Goal: Navigation & Orientation: Find specific page/section

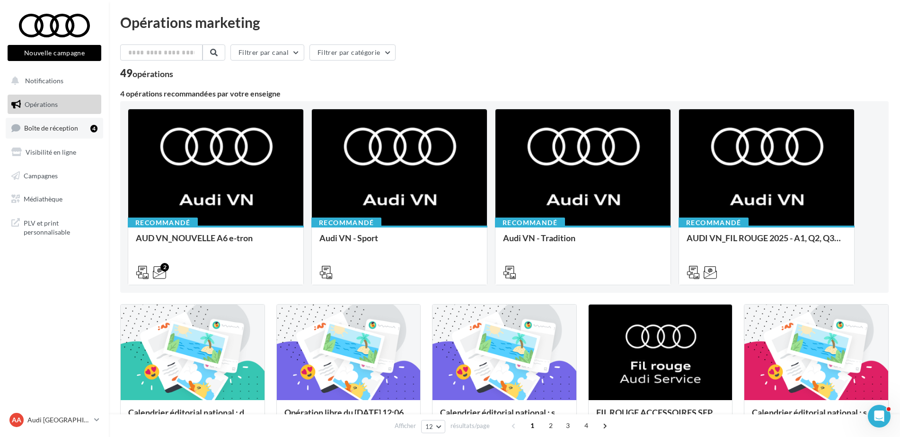
click at [69, 133] on link "Boîte de réception 4" at bounding box center [54, 128] width 97 height 20
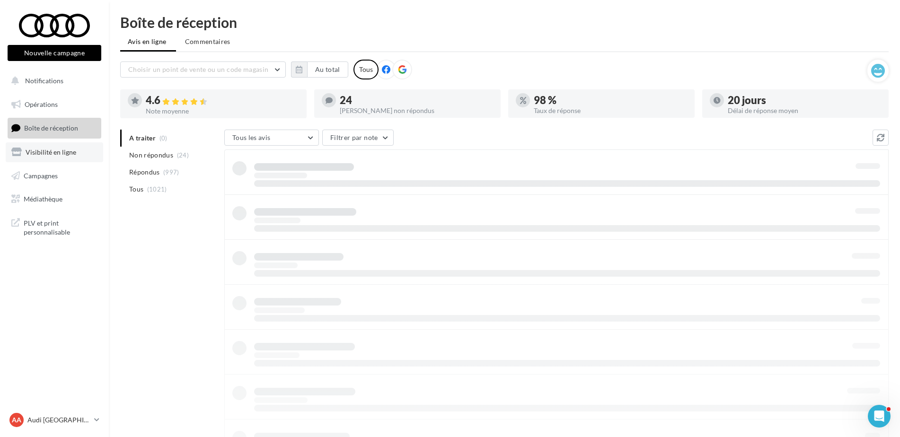
click at [51, 158] on link "Visibilité en ligne" at bounding box center [54, 152] width 97 height 20
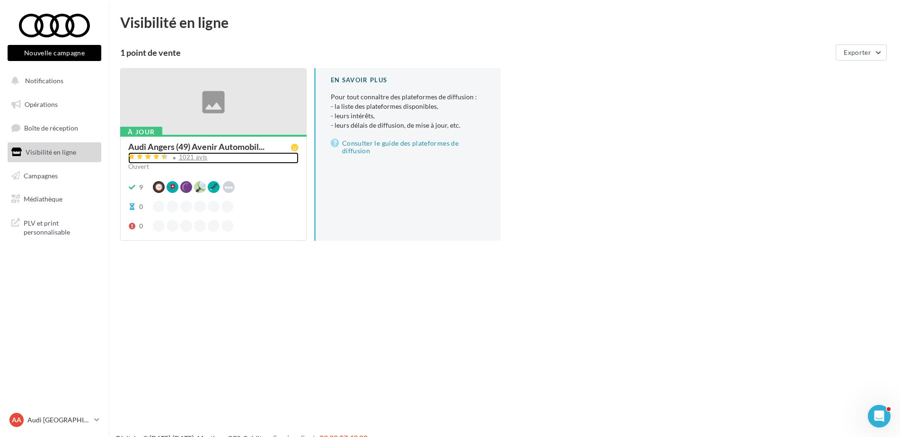
click at [195, 155] on div "1021 avis" at bounding box center [193, 157] width 29 height 6
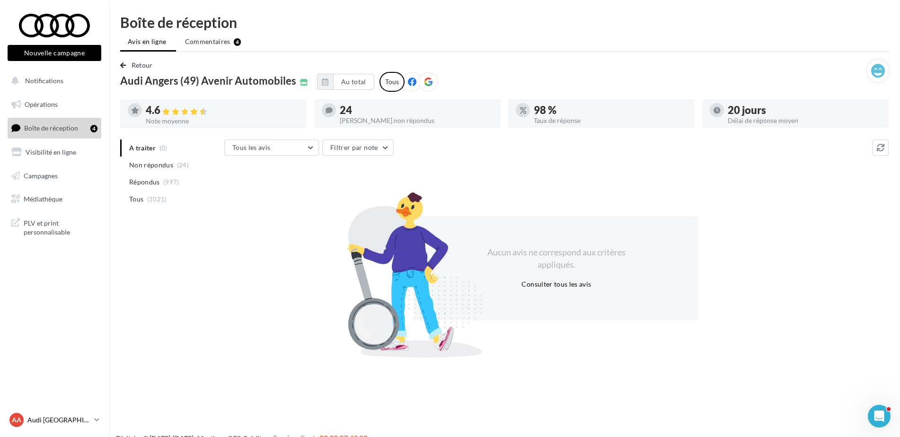
click at [96, 417] on icon at bounding box center [96, 420] width 5 height 8
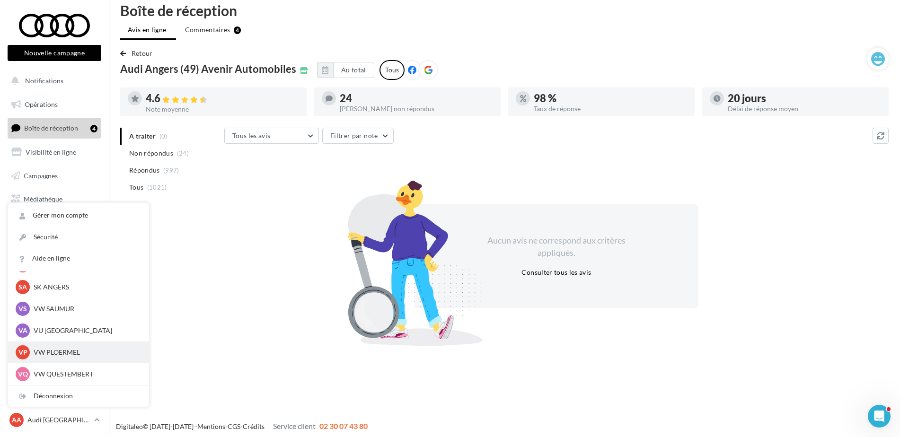
scroll to position [15, 0]
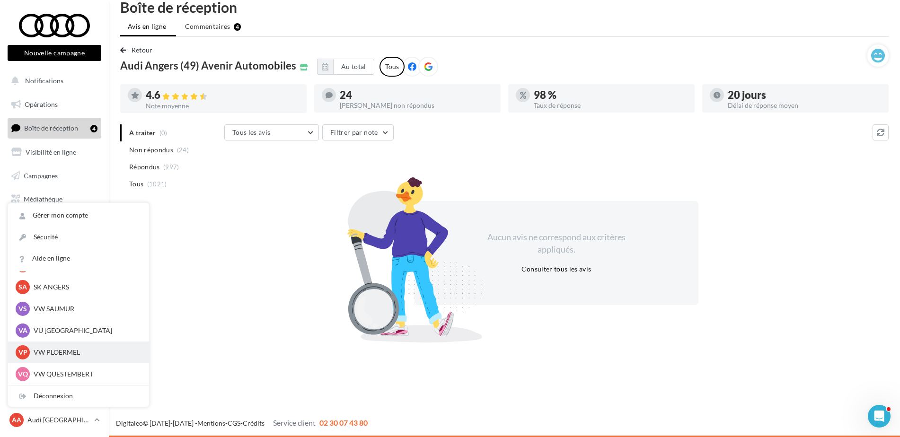
click at [63, 354] on p "VW PLOERMEL" at bounding box center [86, 352] width 104 height 9
